Goal: Communication & Community: Answer question/provide support

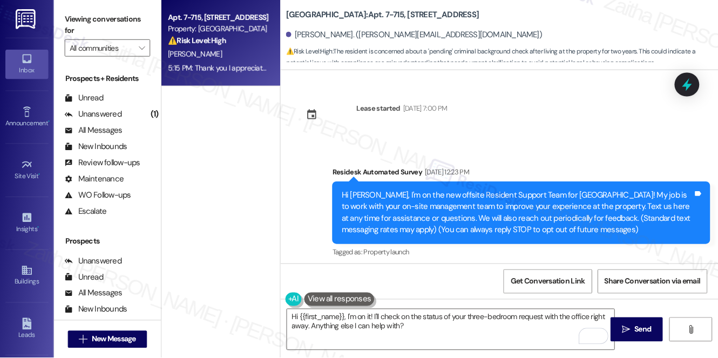
scroll to position [7059, 0]
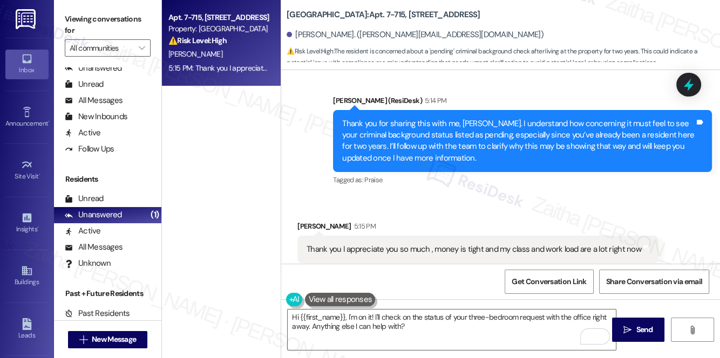
click at [472, 196] on div "Received via SMS [PERSON_NAME] 5:15 PM Thank you I appreciate you so much , mon…" at bounding box center [500, 241] width 439 height 91
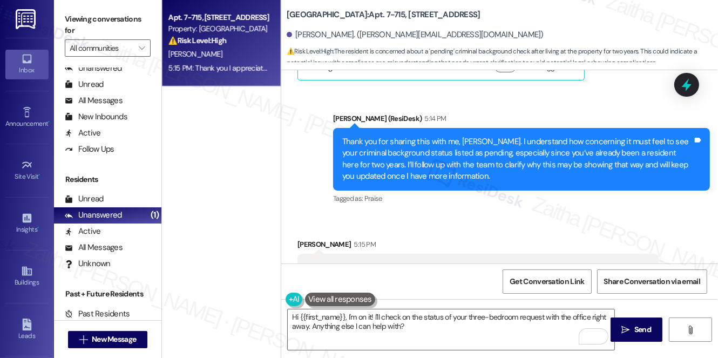
scroll to position [7059, 0]
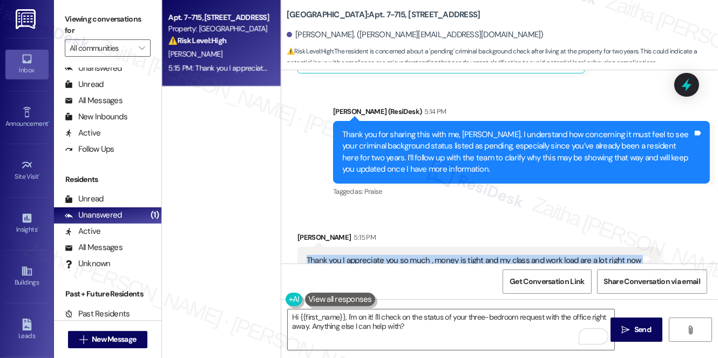
drag, startPoint x: 306, startPoint y: 225, endPoint x: 647, endPoint y: 228, distance: 341.0
click at [647, 247] on div "Thank you I appreciate you so much , money is tight and my class and work load …" at bounding box center [477, 261] width 361 height 28
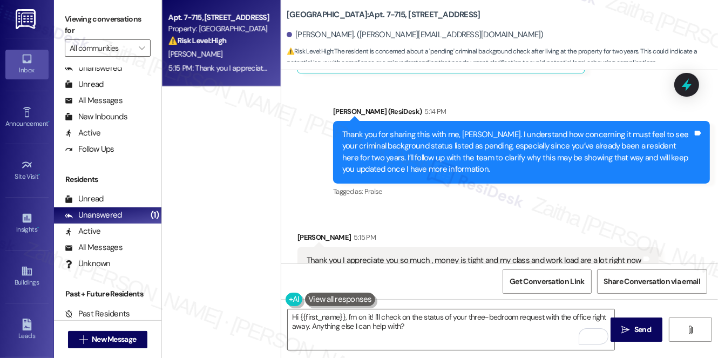
click at [428, 223] on div "Received via SMS [PERSON_NAME] 5:15 PM Thank you I appreciate you so much , mon…" at bounding box center [477, 260] width 377 height 75
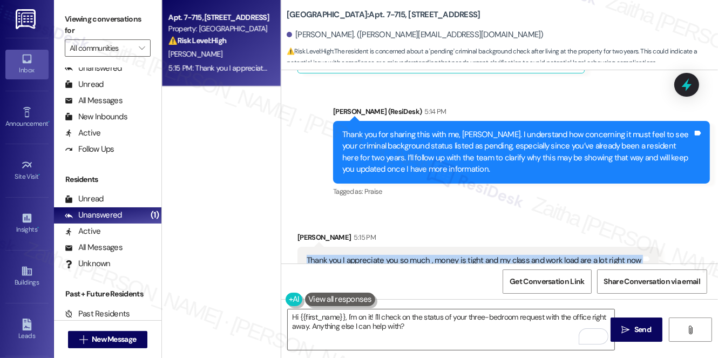
drag, startPoint x: 303, startPoint y: 224, endPoint x: 654, endPoint y: 236, distance: 351.5
click at [654, 236] on div "Received via SMS [PERSON_NAME] 5:15 PM Thank you I appreciate you so much , mon…" at bounding box center [477, 260] width 377 height 75
copy div "Thank you I appreciate you so much , money is tight and my class and work load …"
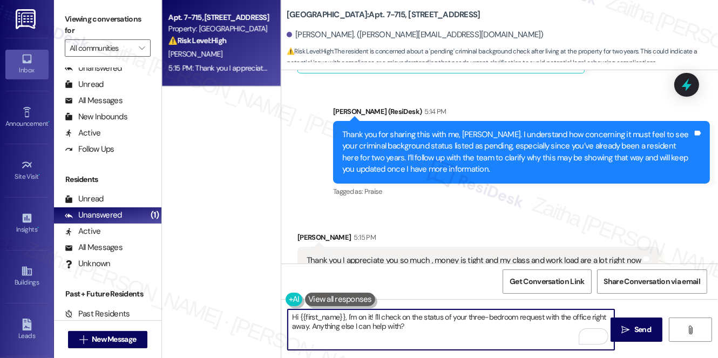
drag, startPoint x: 422, startPoint y: 328, endPoint x: 291, endPoint y: 310, distance: 132.8
click at [288, 313] on textarea "Hi {{first_name}}, I'm on it! I'll check on the status of your three-bedroom re…" at bounding box center [451, 329] width 326 height 40
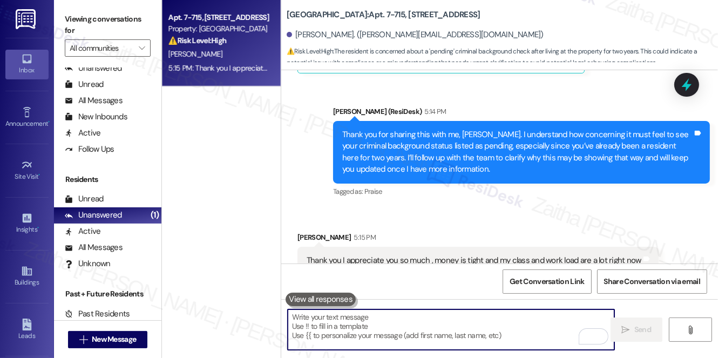
paste textarea "You’re very welcome — I’m always happy to help in any way I can. I completely u…"
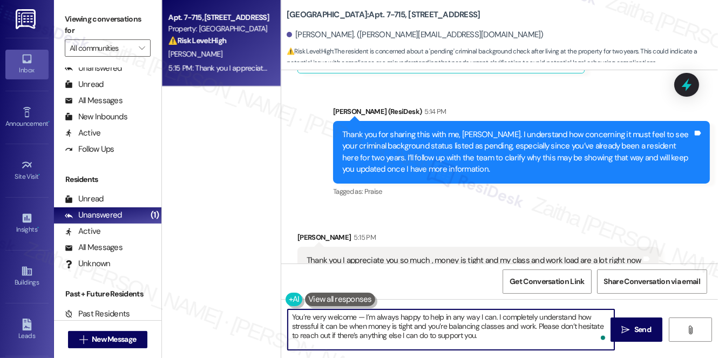
click at [364, 318] on textarea "You’re very welcome — I’m always happy to help in any way I can. I completely u…" at bounding box center [451, 329] width 326 height 40
drag, startPoint x: 355, startPoint y: 315, endPoint x: 284, endPoint y: 316, distance: 71.2
click at [284, 316] on div "You’re very welcome! I’m always happy to help in any way I can. I completely un…" at bounding box center [446, 330] width 328 height 42
click at [475, 329] on textarea "You’re very welcome! I’m always happy to help in any way I can. I completely un…" at bounding box center [451, 329] width 326 height 40
type textarea "You’re very welcome! I’m always happy to help in any way I can. I completely un…"
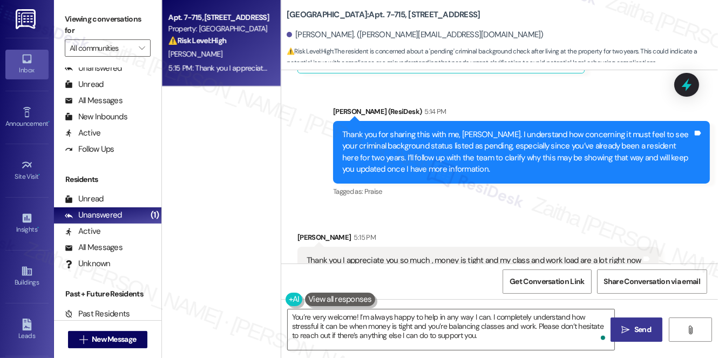
click at [636, 323] on button " Send" at bounding box center [636, 329] width 52 height 24
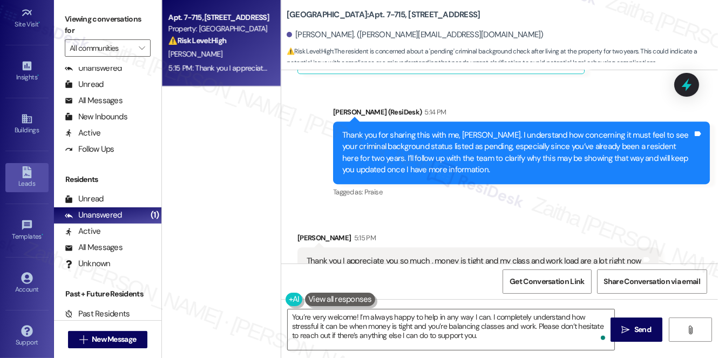
scroll to position [153, 0]
click at [31, 286] on div "Account" at bounding box center [27, 288] width 54 height 11
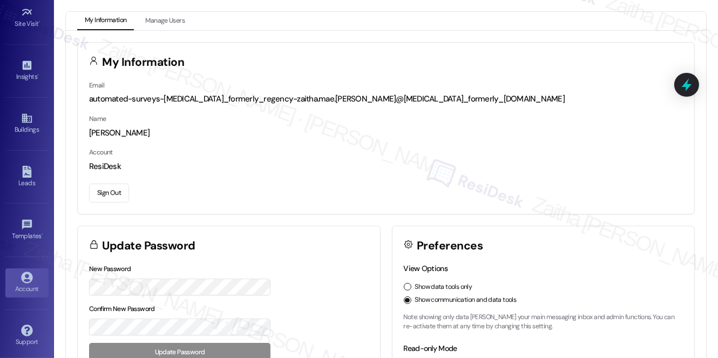
click at [113, 192] on button "Sign Out" at bounding box center [109, 192] width 40 height 19
